Goal: Information Seeking & Learning: Learn about a topic

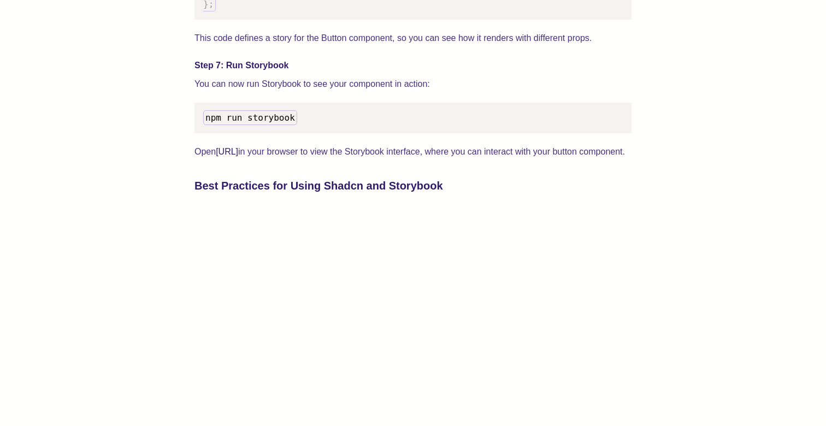
scroll to position [2011, 0]
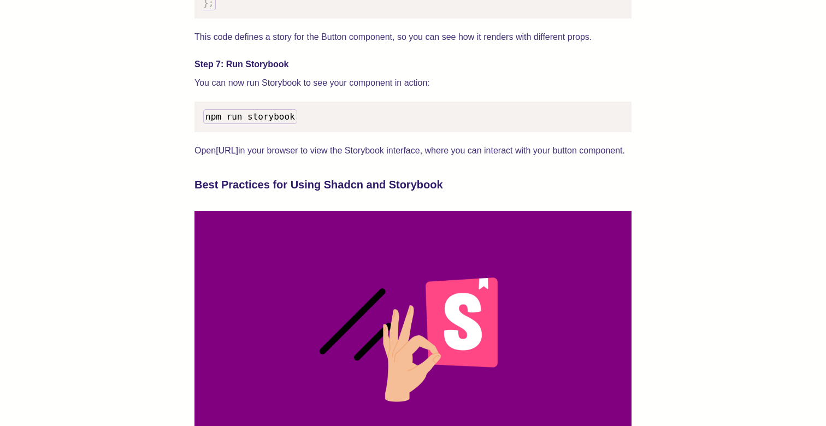
click at [223, 122] on span "npm run storybook" at bounding box center [250, 116] width 90 height 10
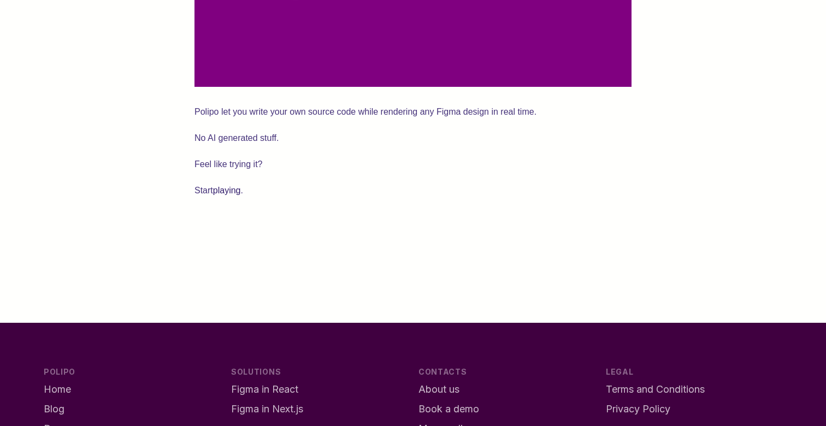
scroll to position [2848, 0]
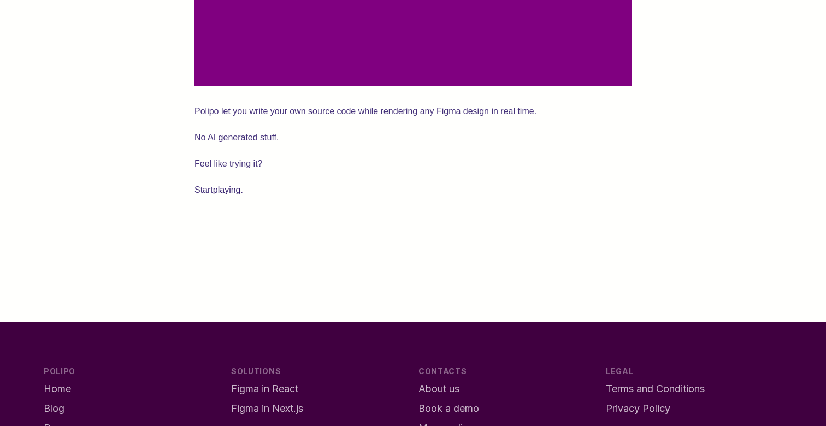
click at [215, 194] on link "playing" at bounding box center [227, 189] width 28 height 9
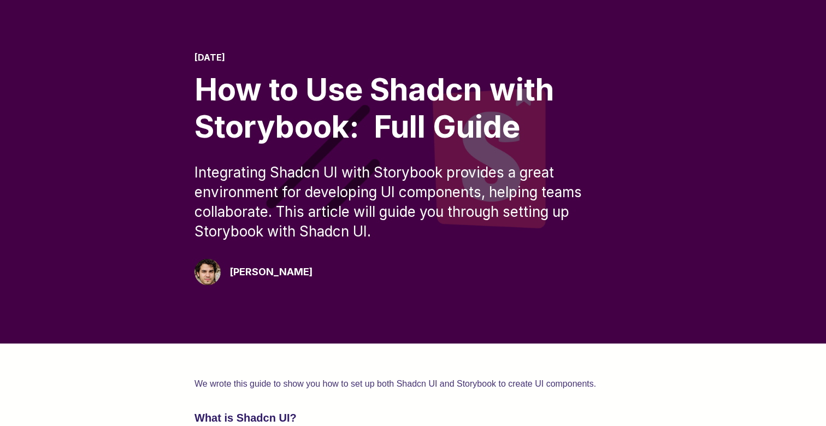
scroll to position [74, 0]
